Goal: Task Accomplishment & Management: Manage account settings

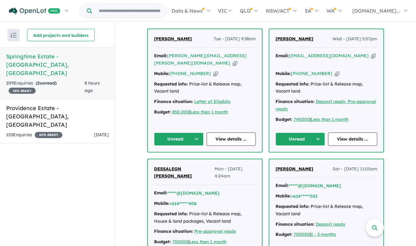
scroll to position [235, 0]
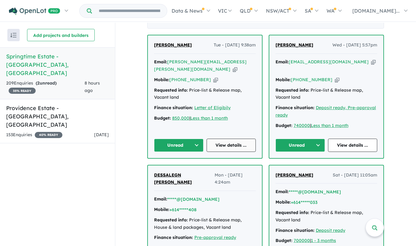
click at [240, 140] on link "View details ..." at bounding box center [231, 145] width 49 height 13
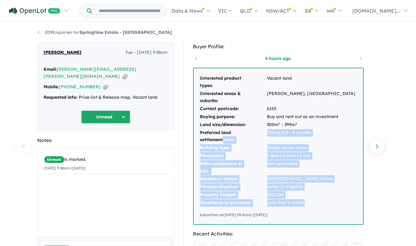
drag, startPoint x: 311, startPoint y: 205, endPoint x: 222, endPoint y: 138, distance: 111.9
click at [222, 138] on tbody "Interested product types: Vacant land Interested areas & suburbs: Henley Brook,…" at bounding box center [278, 140] width 156 height 132
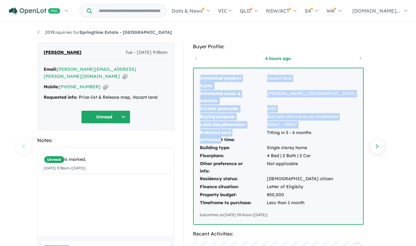
drag, startPoint x: 222, startPoint y: 138, endPoint x: 194, endPoint y: 87, distance: 58.2
click at [194, 87] on div "Interested product types: Vacant land Interested areas & suburbs: Henley Brook,…" at bounding box center [278, 146] width 169 height 156
drag, startPoint x: 316, startPoint y: 208, endPoint x: 216, endPoint y: 71, distance: 169.8
click at [216, 71] on div "Interested product types: Vacant land Interested areas & suburbs: Henley Brook,…" at bounding box center [278, 146] width 169 height 156
click at [299, 188] on td "Letter of Eligibily" at bounding box center [311, 187] width 89 height 8
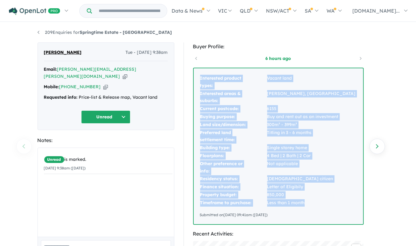
drag, startPoint x: 309, startPoint y: 203, endPoint x: 194, endPoint y: 88, distance: 163.0
click at [194, 88] on div "Interested product types: Vacant land Interested areas & suburbs: Henley Brook,…" at bounding box center [278, 146] width 169 height 156
copy tbody "Interested product types: Vacant land Interested areas & suburbs: Henley Brook,…"
click at [126, 110] on button "Unread" at bounding box center [105, 116] width 49 height 13
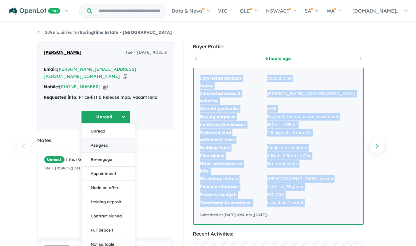
click at [108, 138] on button "Assigned" at bounding box center [107, 145] width 53 height 14
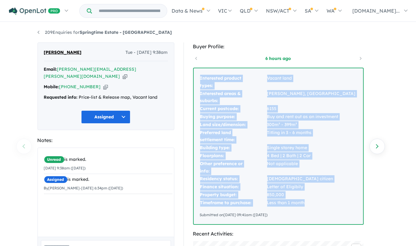
click at [37, 32] on link "209 Enquiries for Springtime Estate - Haynes" at bounding box center [104, 33] width 135 height 6
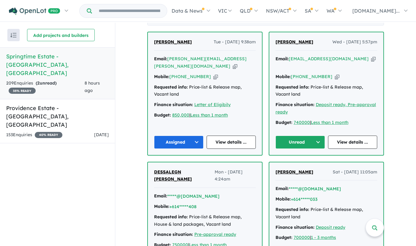
scroll to position [242, 0]
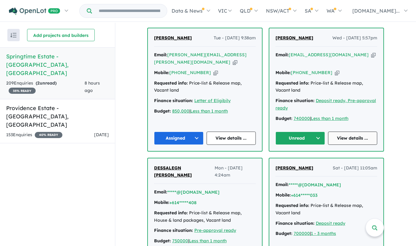
click at [338, 132] on link "View details ..." at bounding box center [352, 138] width 49 height 13
